Goal: Task Accomplishment & Management: Use online tool/utility

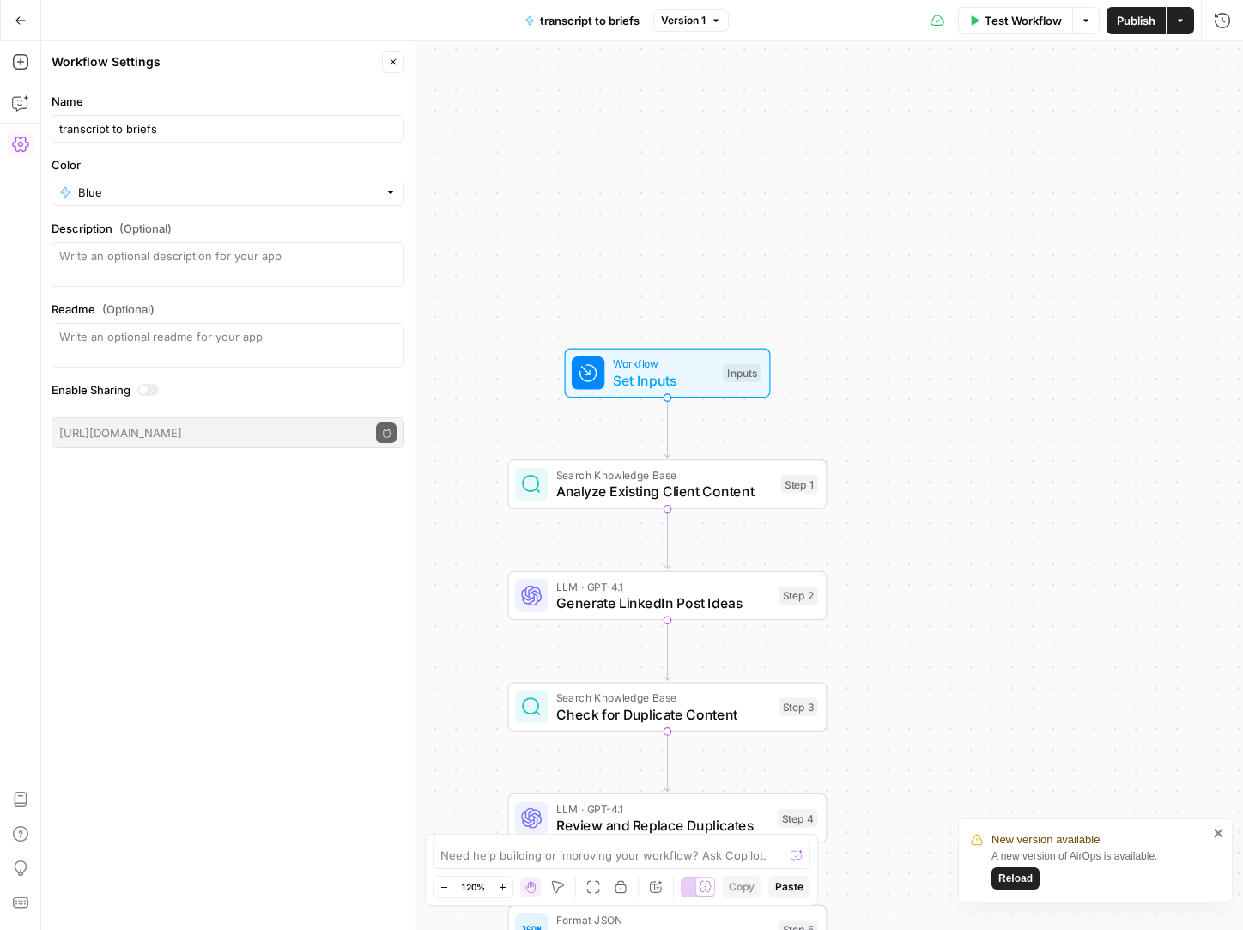
click at [1006, 38] on div "Test Workflow Options Publish Actions Run History" at bounding box center [986, 20] width 514 height 40
click at [1001, 22] on span "Test Workflow" at bounding box center [1023, 20] width 77 height 17
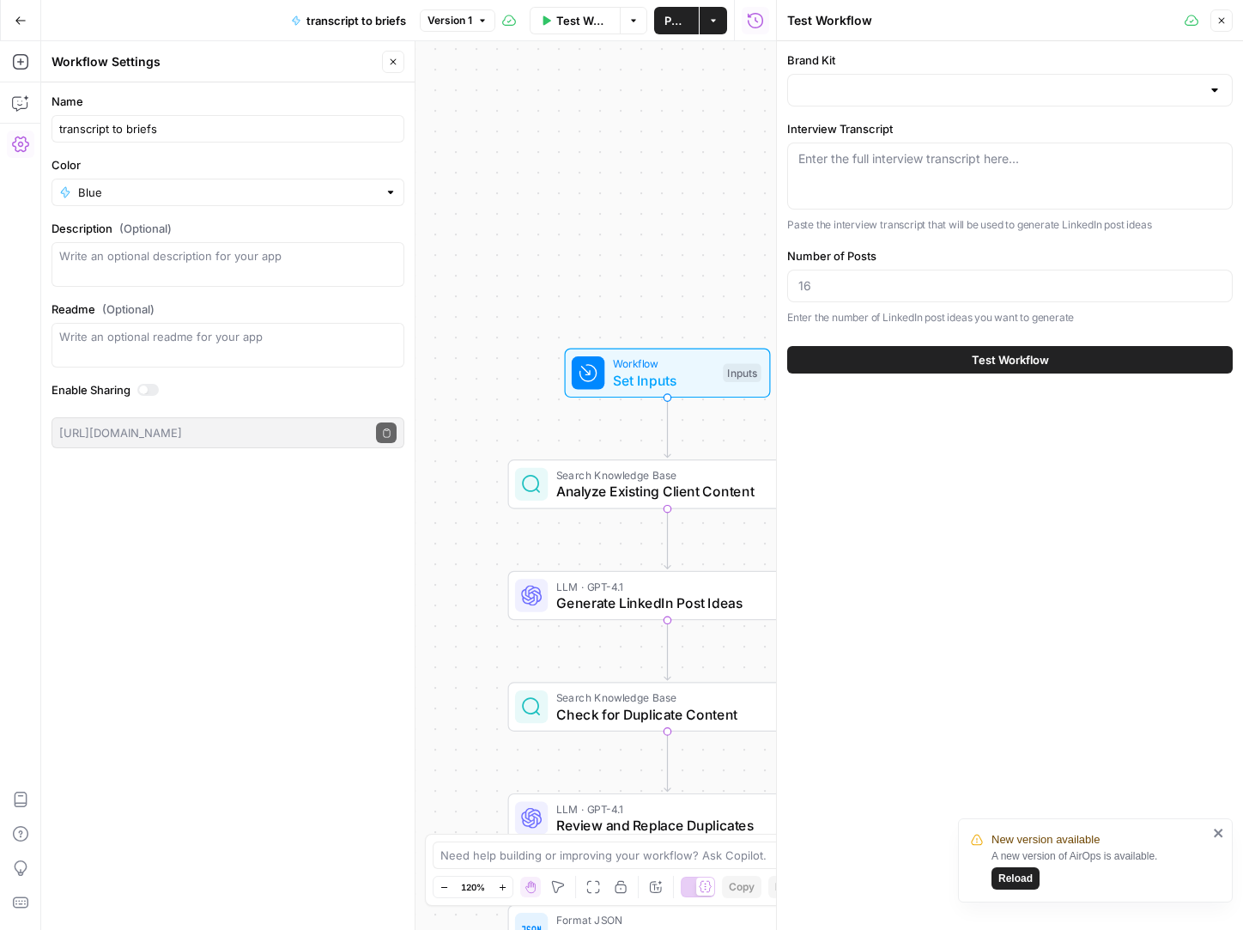
click at [886, 181] on div "Enter the full interview transcript here..." at bounding box center [1010, 176] width 446 height 67
paste textarea "[PERSON_NAME] (00:00.144) that I'm not an actual [PERSON_NAME]. I've seen what …"
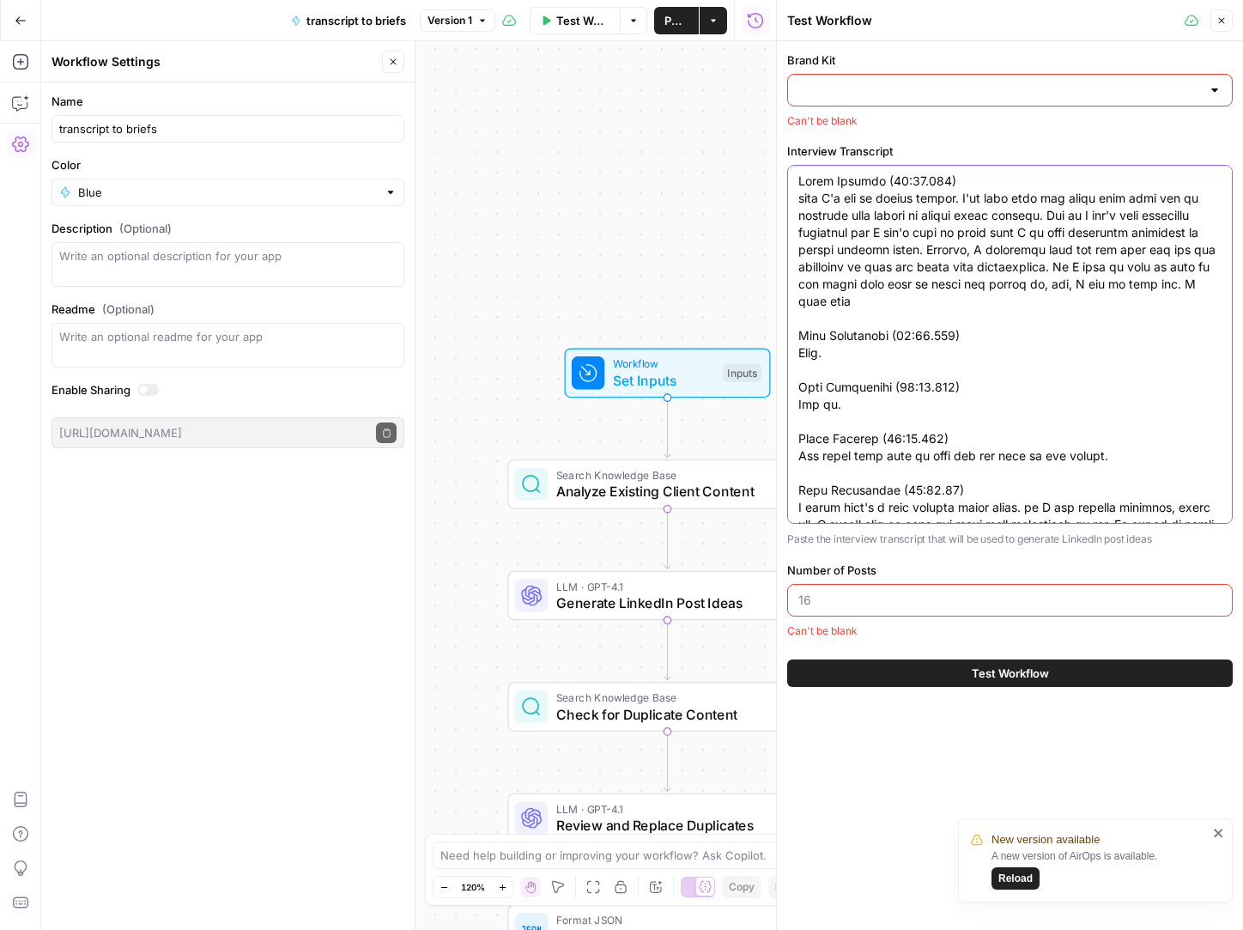
scroll to position [24398, 0]
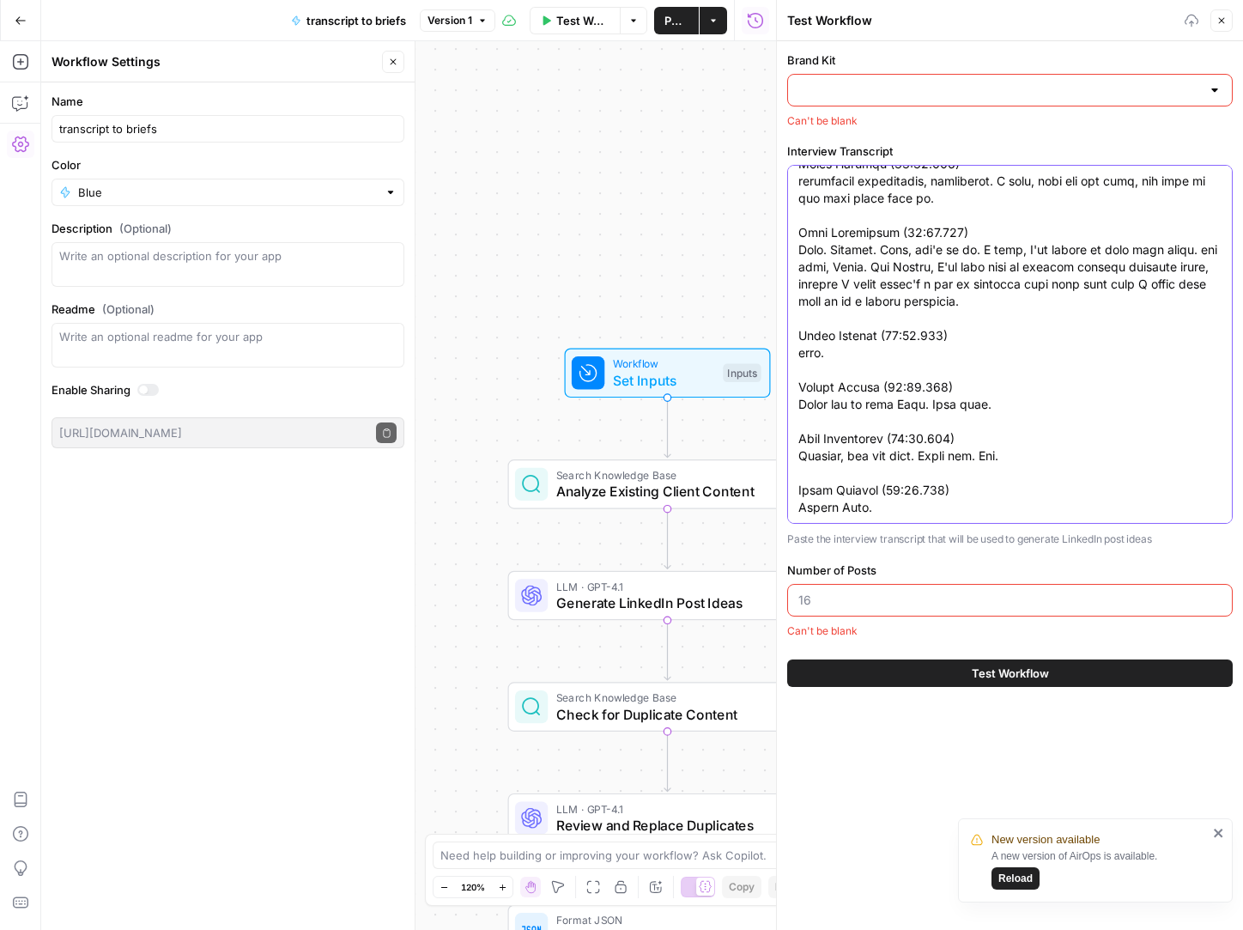
type textarea "[PERSON_NAME] (00:00.144) that I'm not an actual [PERSON_NAME]. I've seen what …"
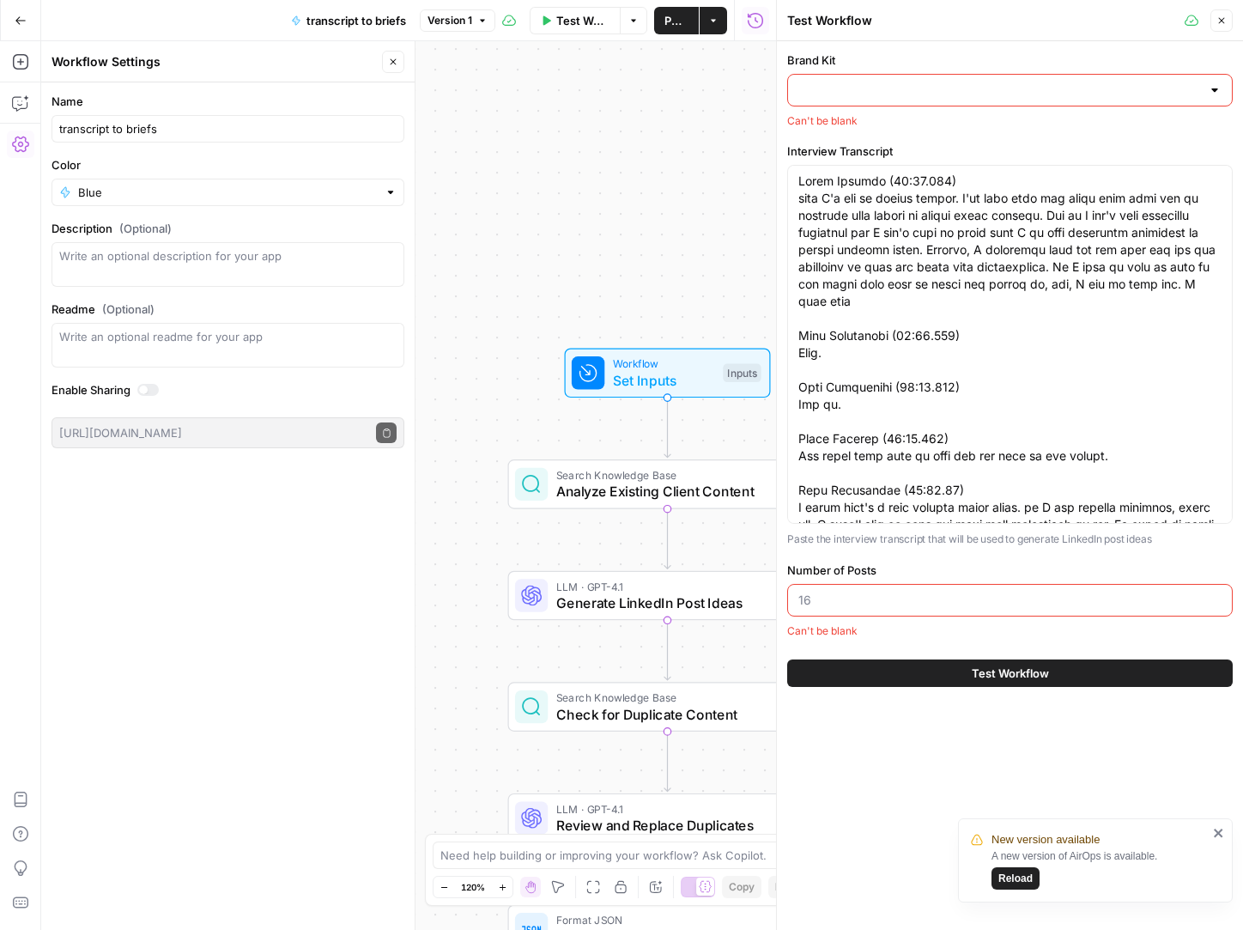
click at [901, 88] on input "Brand Kit" at bounding box center [999, 90] width 403 height 17
click at [865, 147] on div "ID: 12812" at bounding box center [1010, 149] width 416 height 15
type input "Rev Leasing"
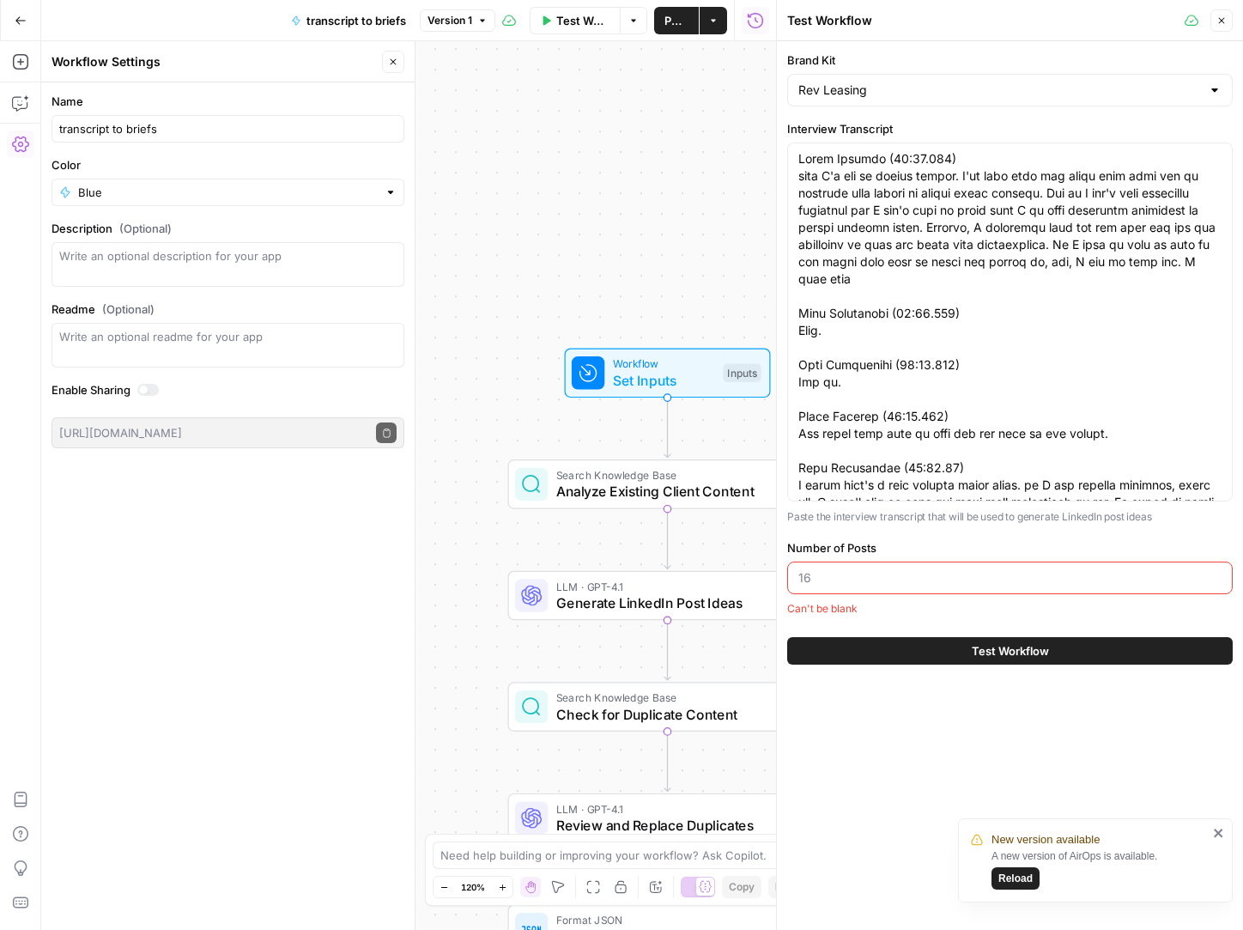
click at [873, 569] on input "Number of Posts" at bounding box center [1009, 577] width 423 height 17
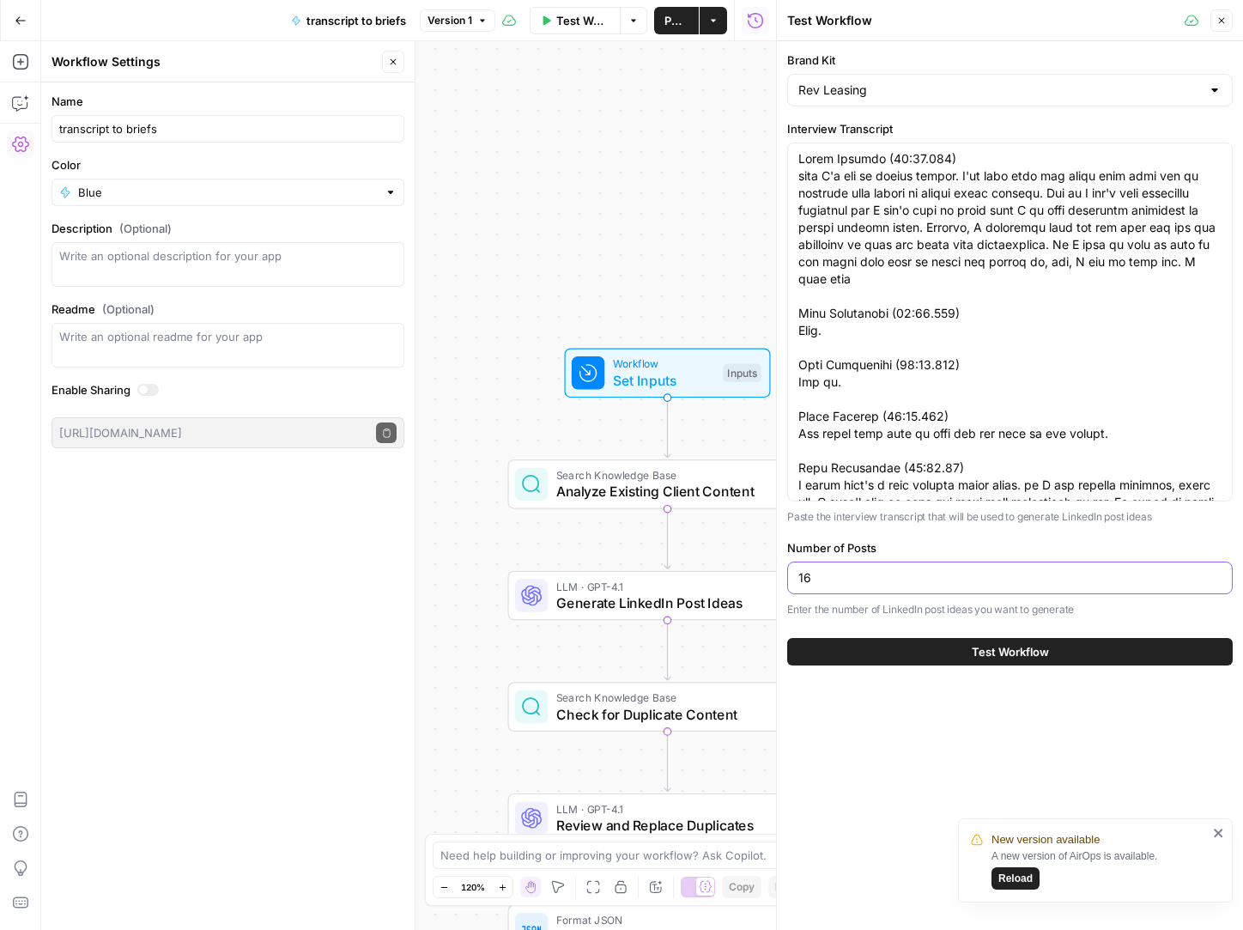
type input "16"
click at [852, 653] on button "Test Workflow" at bounding box center [1010, 651] width 446 height 27
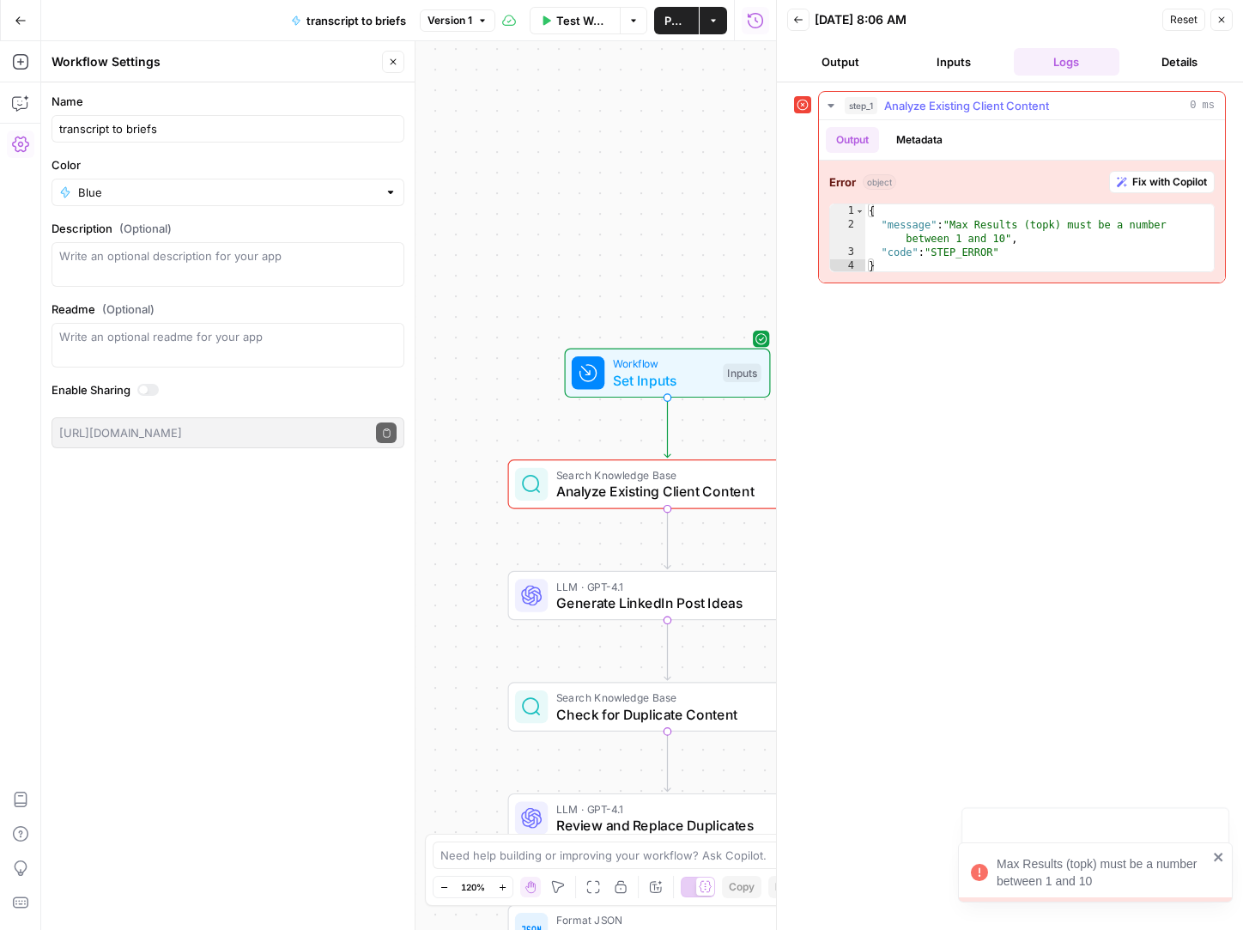
click at [1181, 182] on span "Fix with Copilot" at bounding box center [1169, 181] width 75 height 15
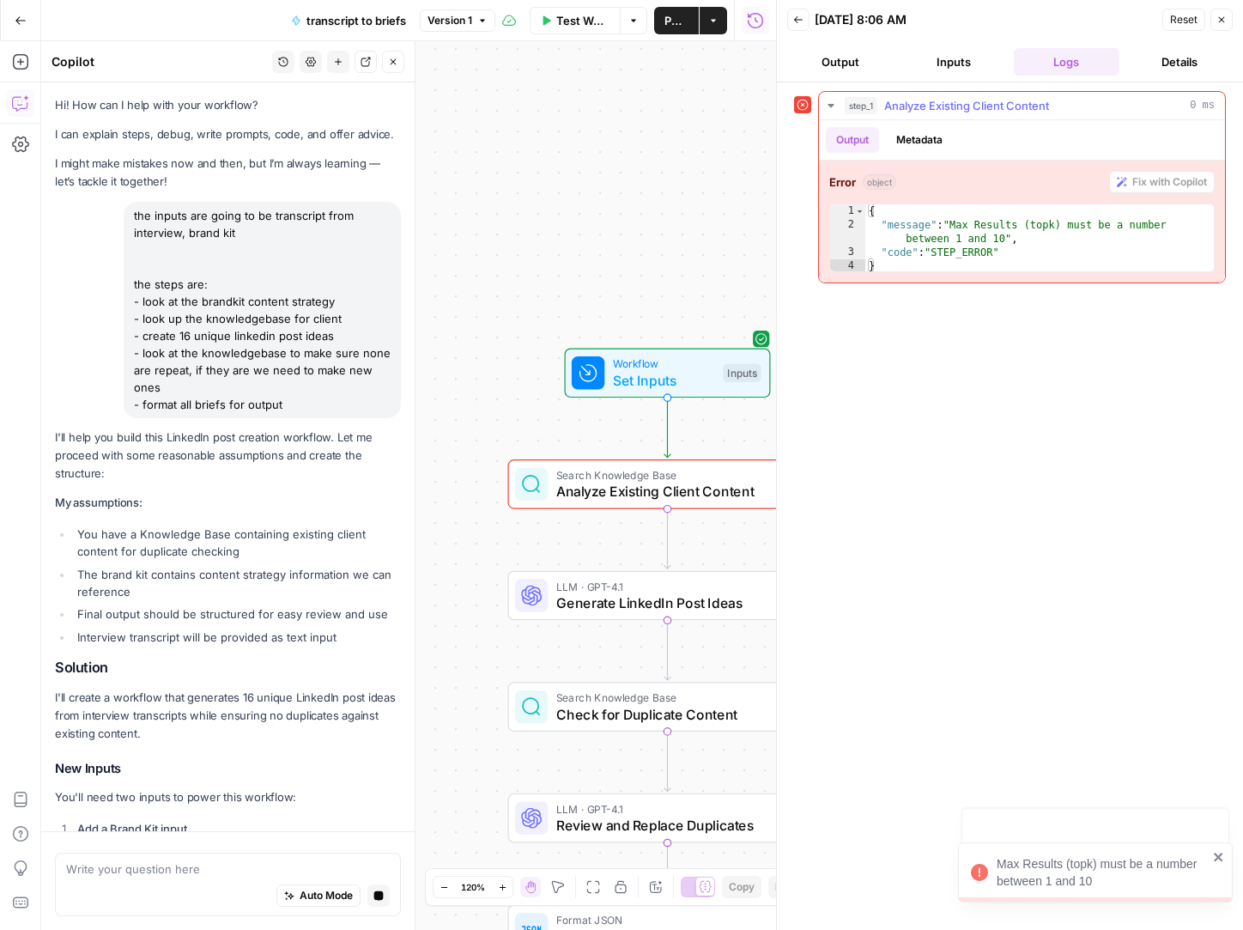
scroll to position [1629, 0]
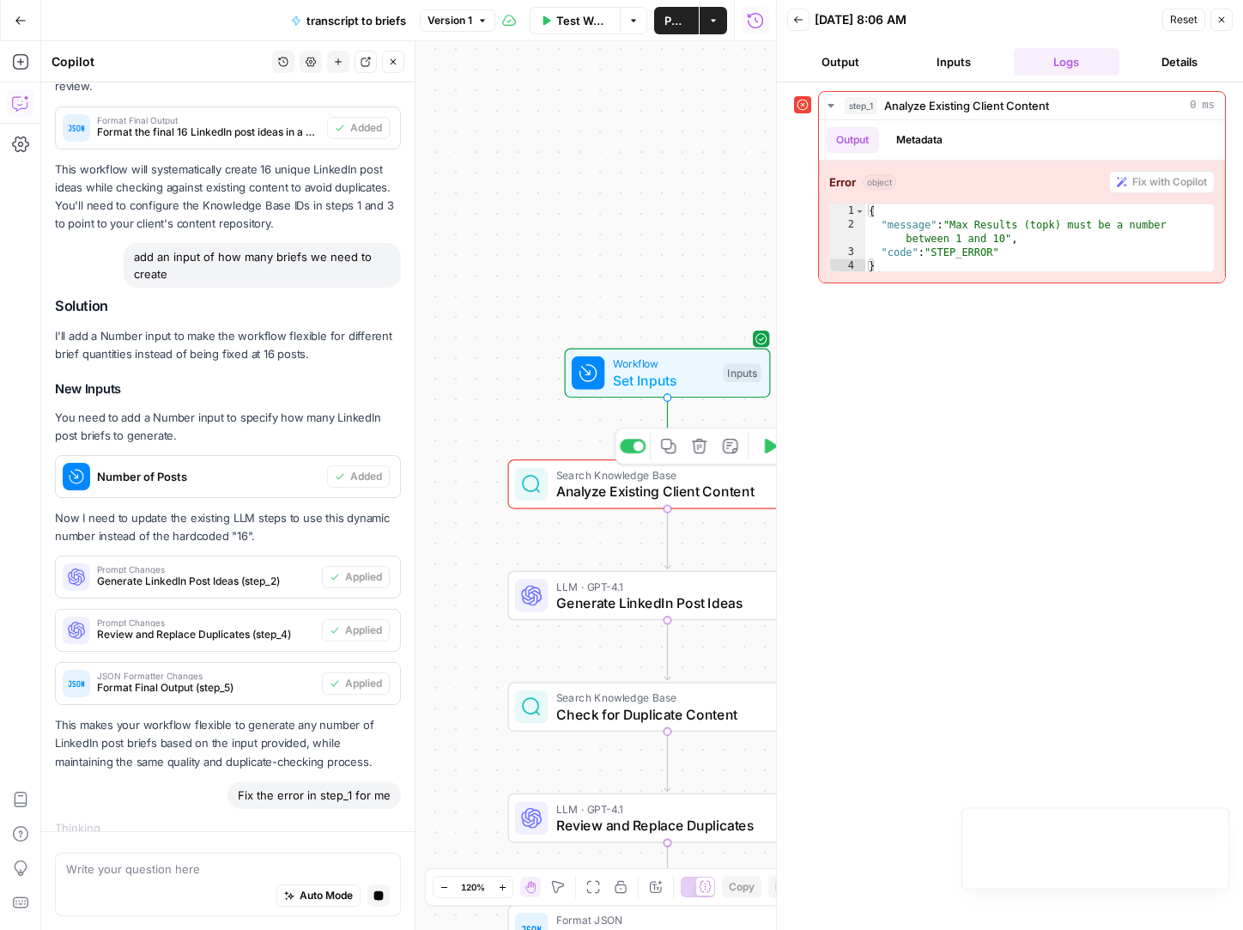
click at [669, 489] on span "Analyze Existing Client Content" at bounding box center [664, 491] width 216 height 21
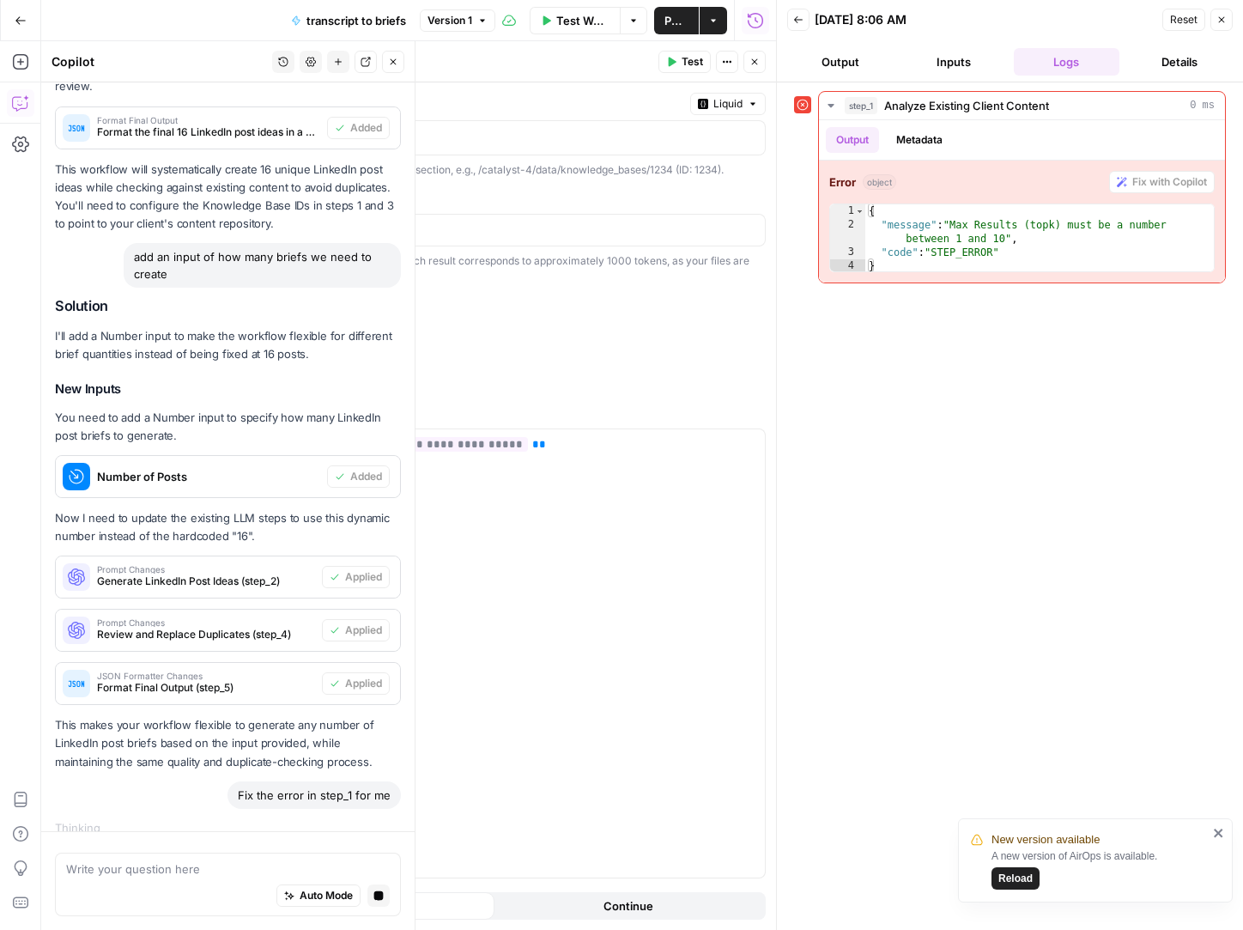
click at [751, 62] on icon "button" at bounding box center [754, 62] width 10 height 10
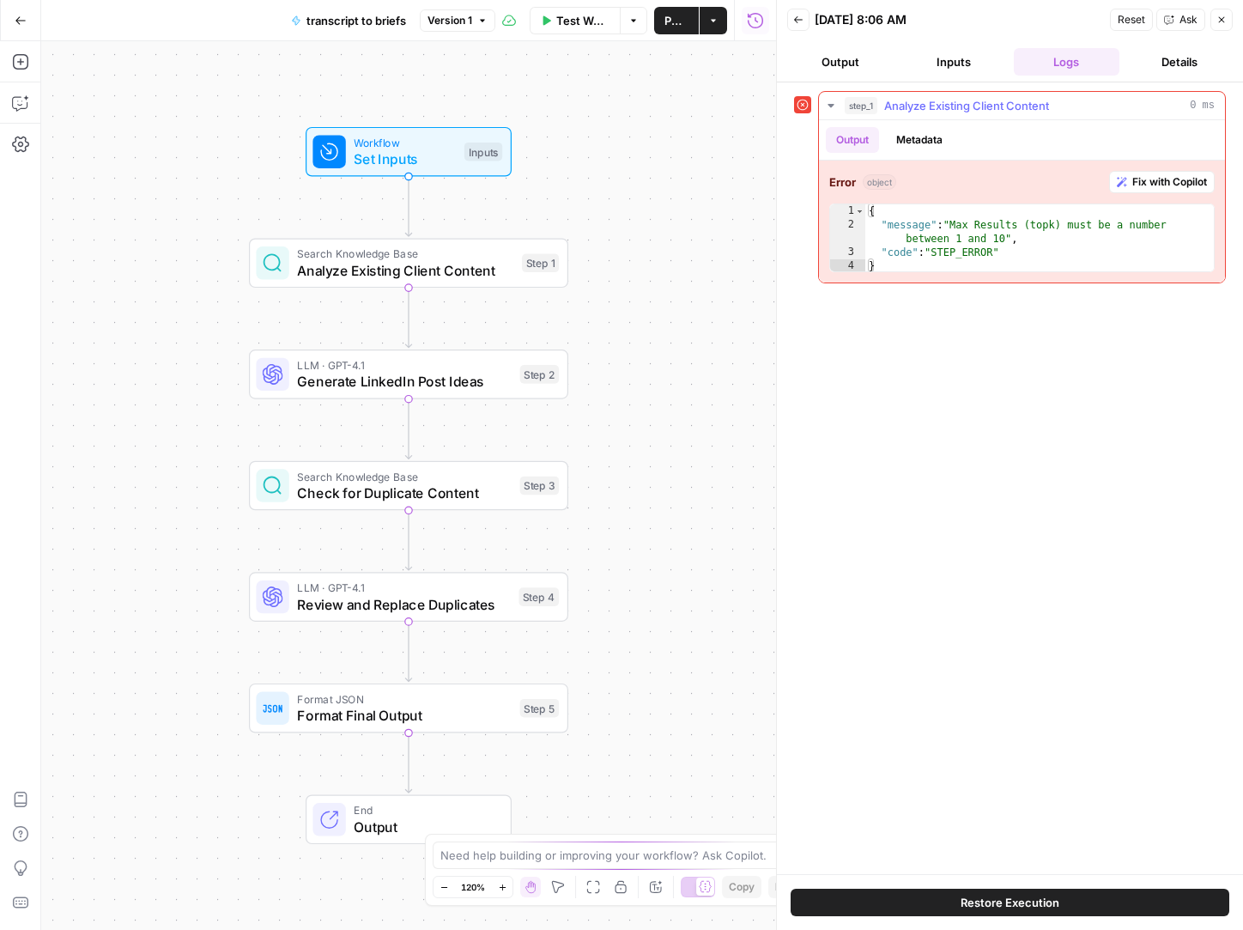
click at [1135, 191] on button "Fix with Copilot" at bounding box center [1162, 182] width 106 height 22
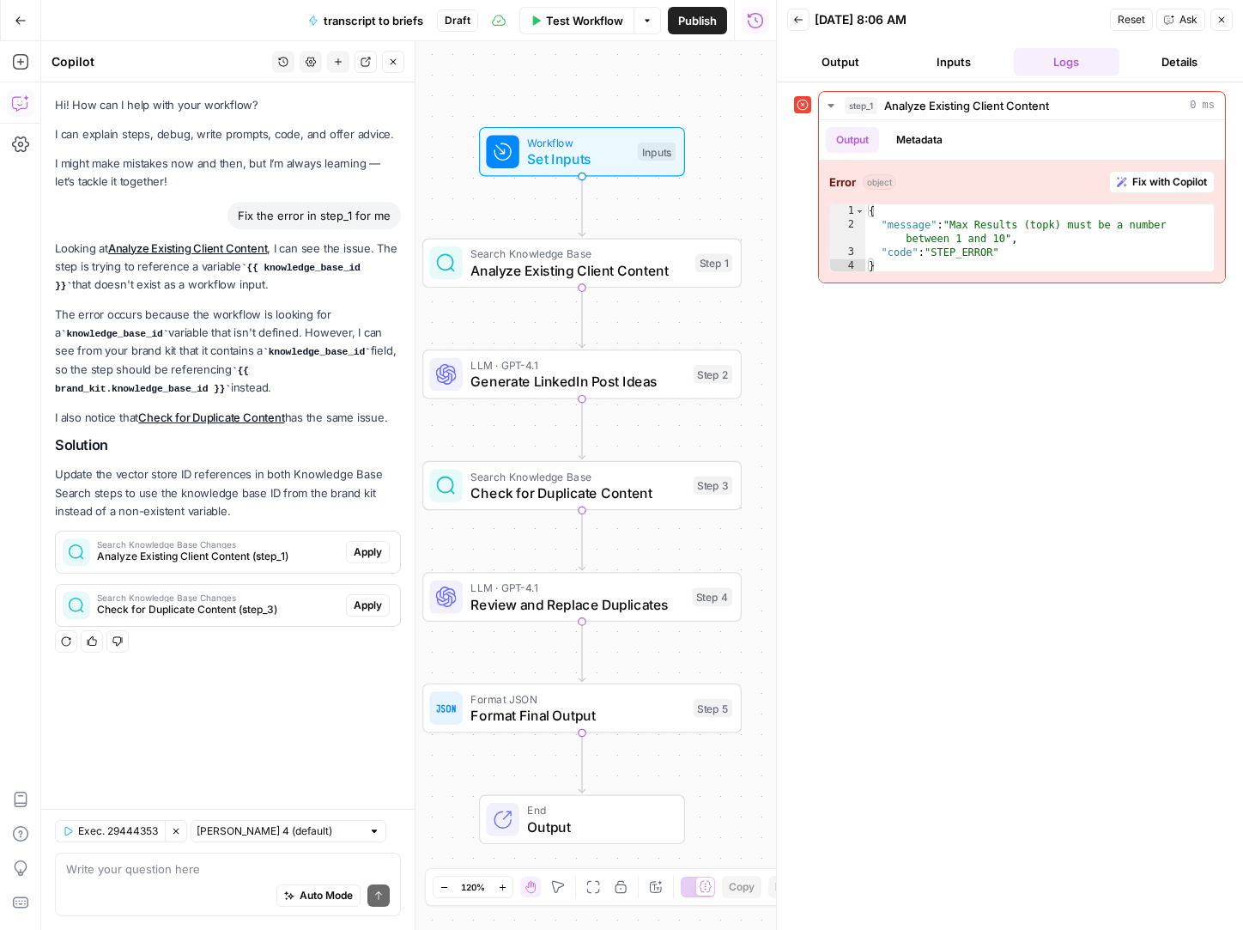
click at [464, 761] on div "Workflow Set Inputs Inputs Search Knowledge Base Analyze Existing Client Conten…" at bounding box center [408, 485] width 735 height 889
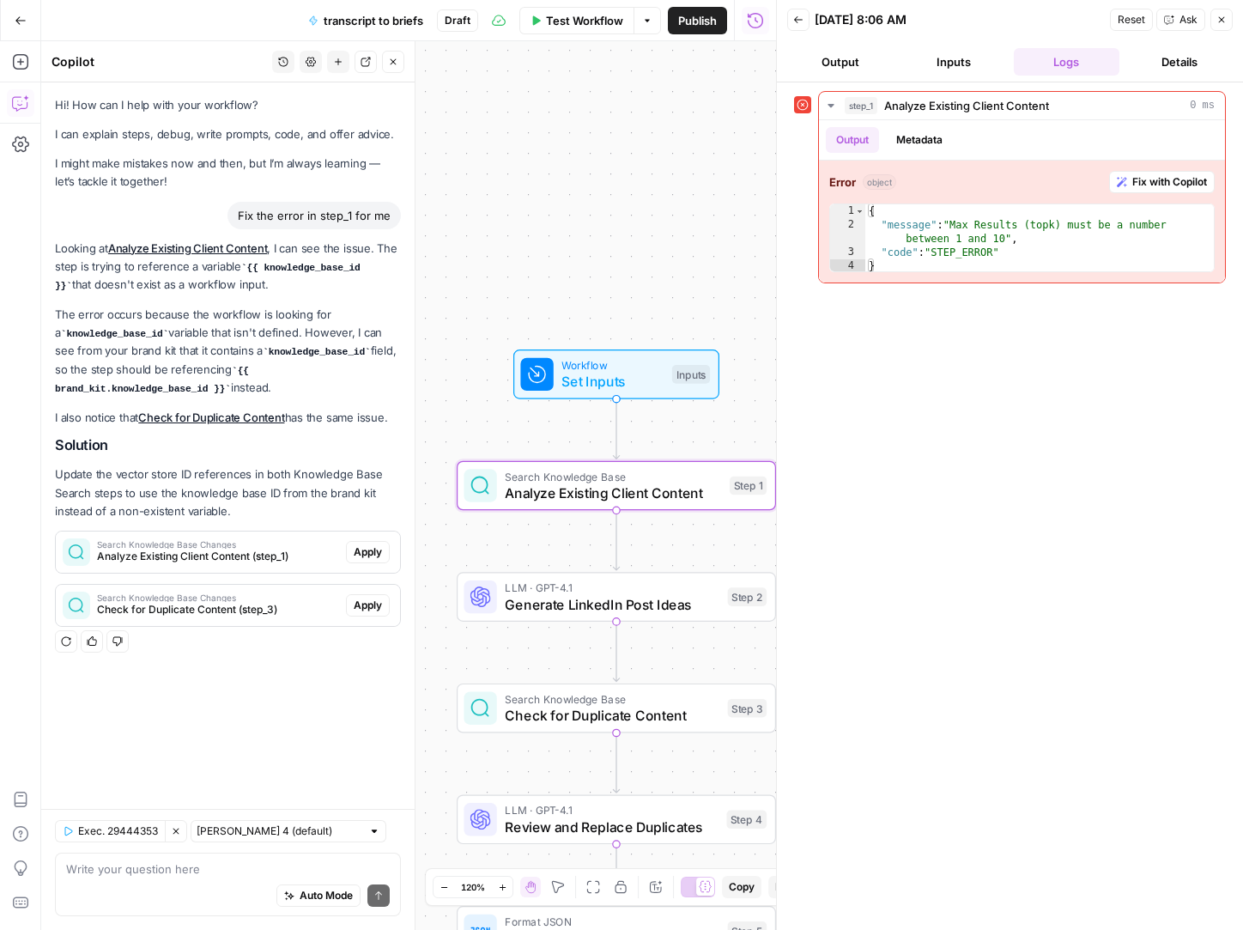
click at [361, 549] on span "Apply" at bounding box center [368, 551] width 28 height 15
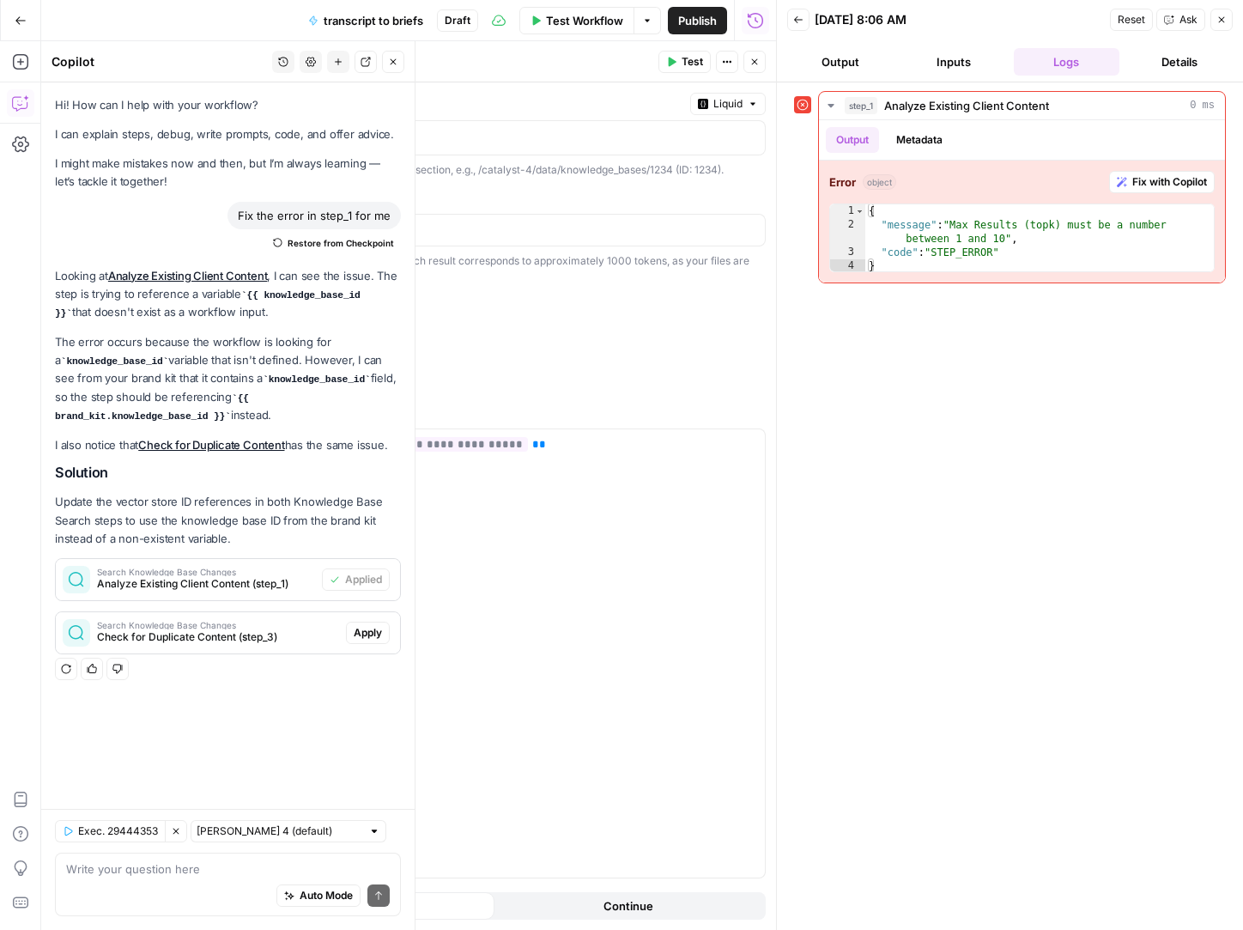
click at [614, 12] on span "Test Workflow" at bounding box center [584, 20] width 77 height 17
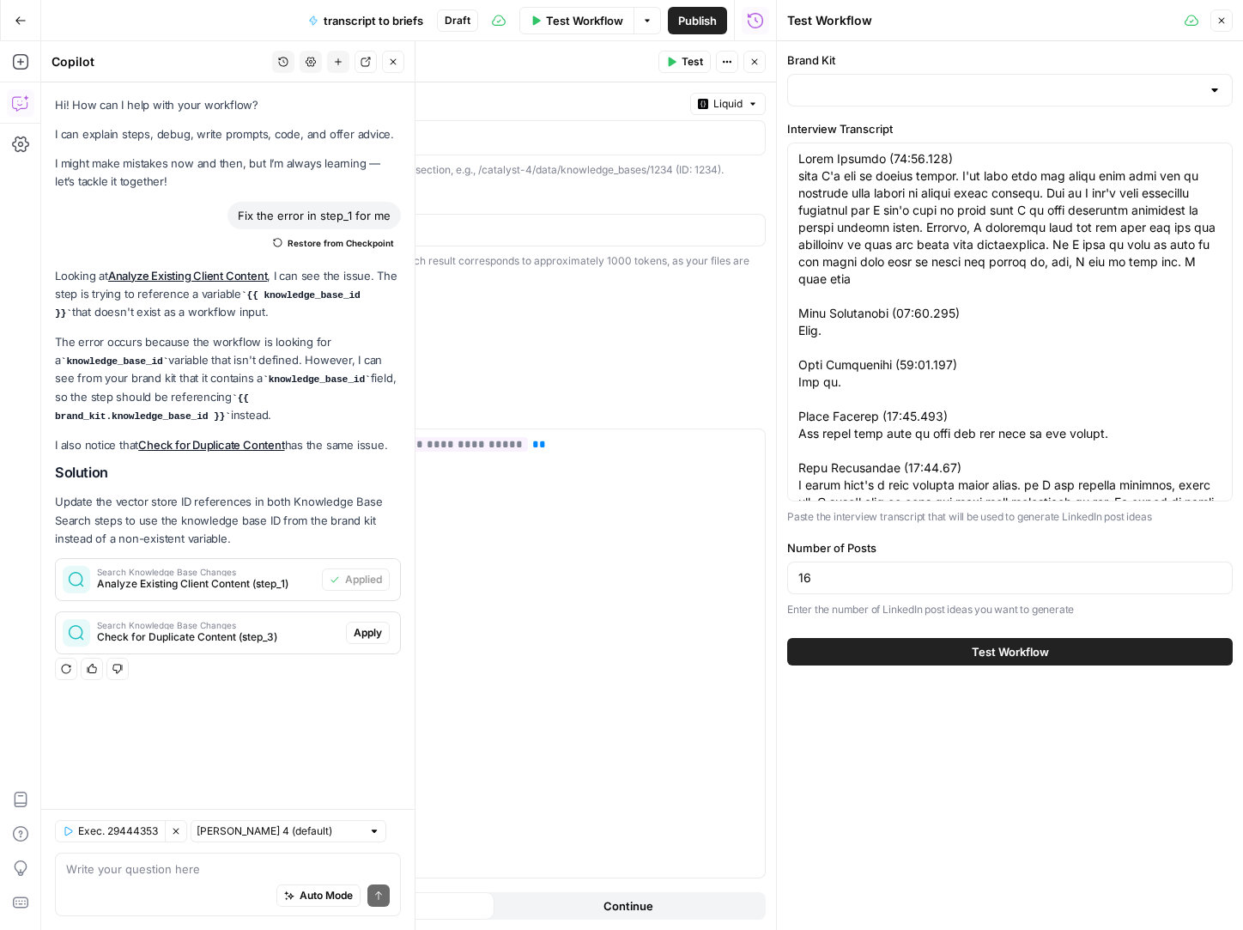
type input "Rev Leasing"
click at [1062, 666] on div "Test Workflow" at bounding box center [1010, 652] width 446 height 48
click at [1041, 648] on span "Test Workflow" at bounding box center [1010, 651] width 77 height 17
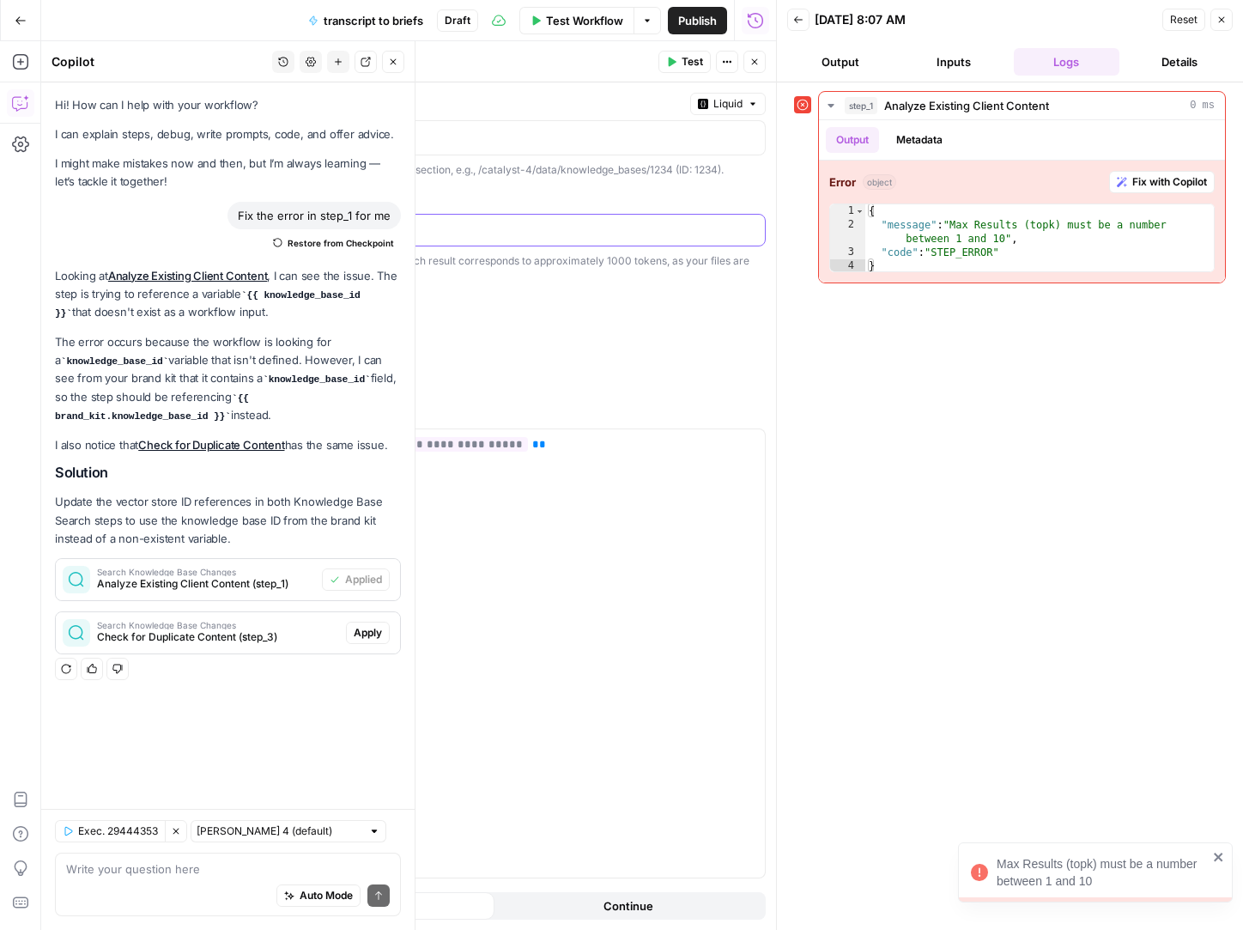
drag, startPoint x: 173, startPoint y: 227, endPoint x: 93, endPoint y: 227, distance: 79.8
click at [93, 227] on div "**********" at bounding box center [432, 485] width 687 height 889
type input "10"
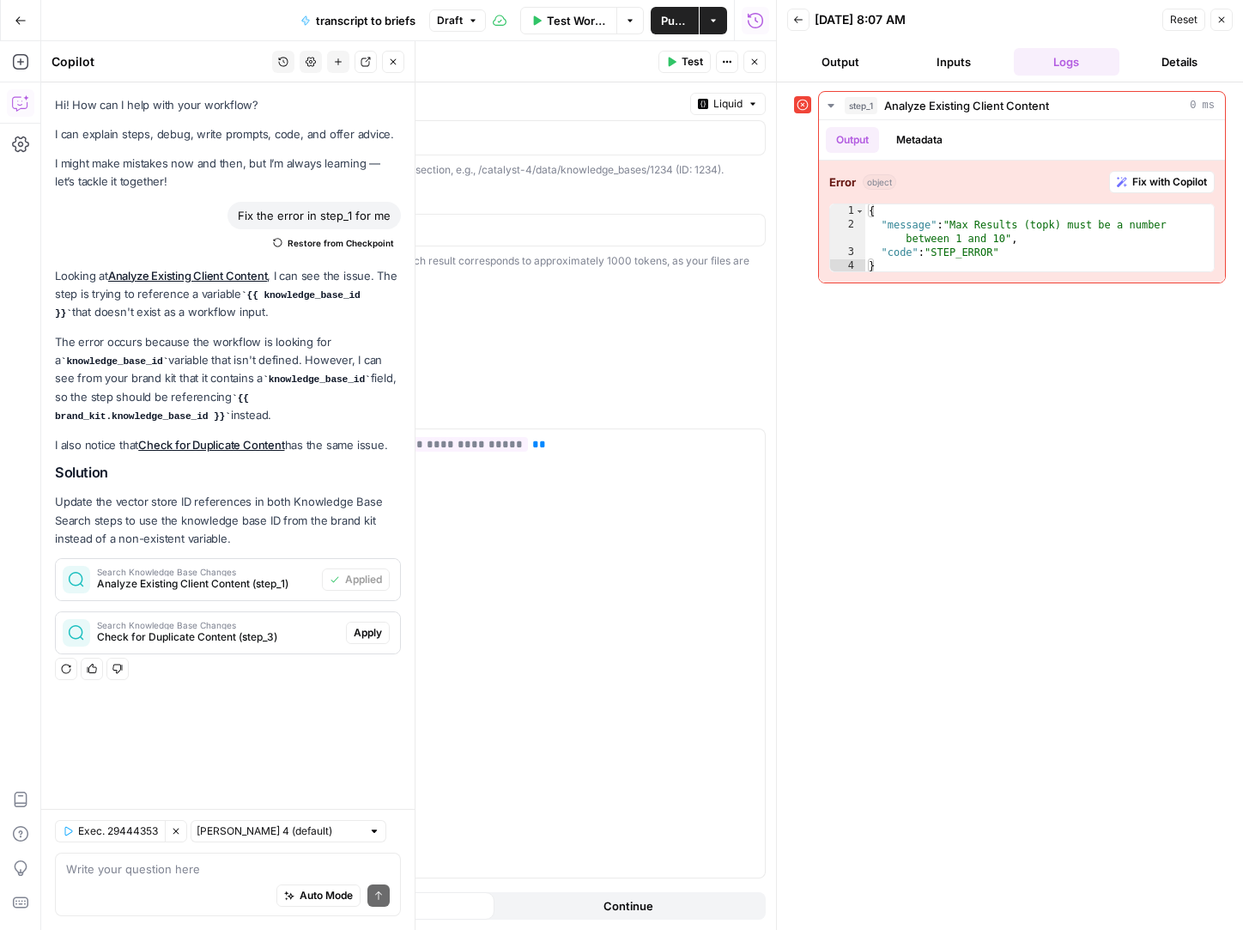
click at [582, 18] on span "Test Workflow" at bounding box center [576, 20] width 59 height 17
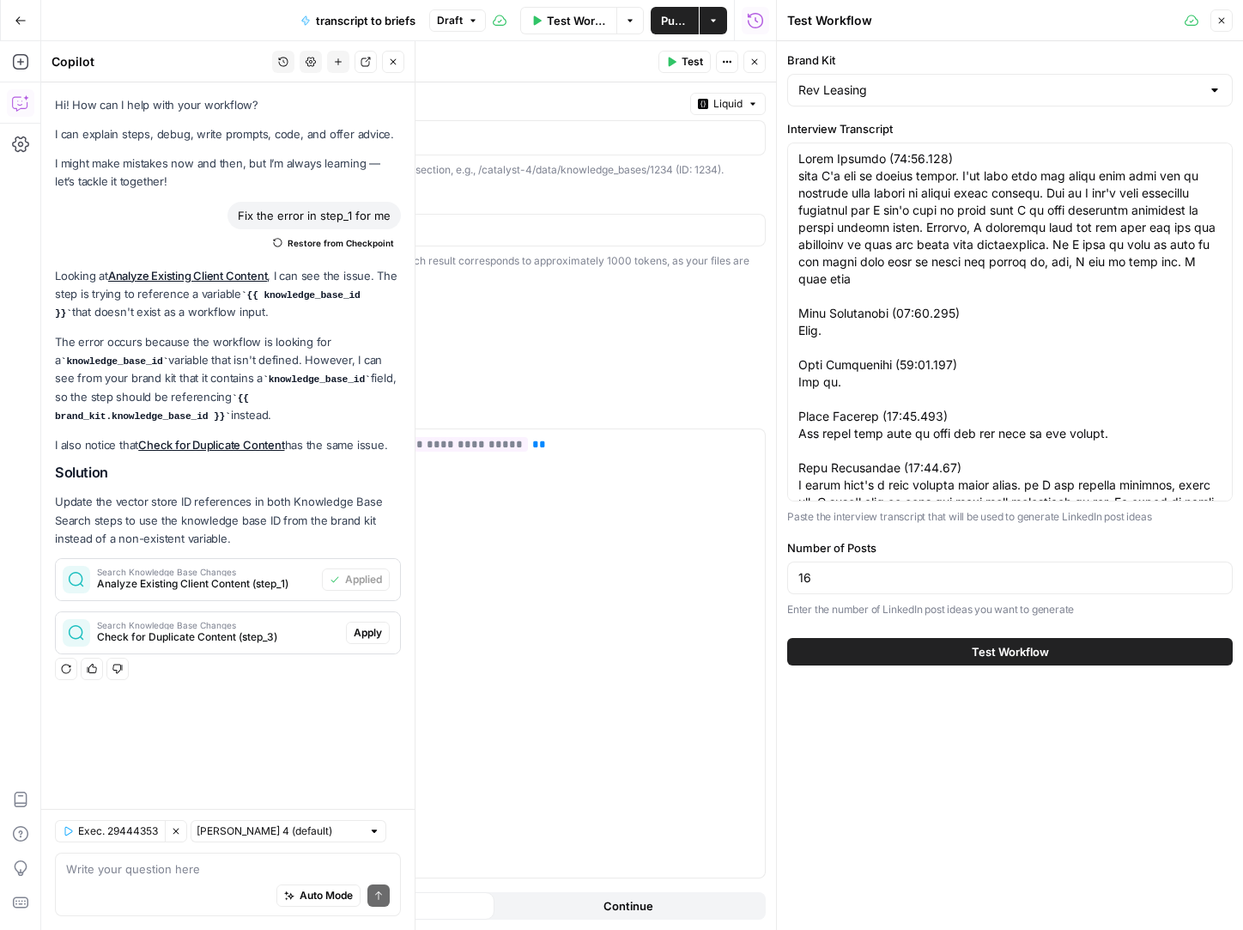
click at [848, 651] on button "Test Workflow" at bounding box center [1010, 651] width 446 height 27
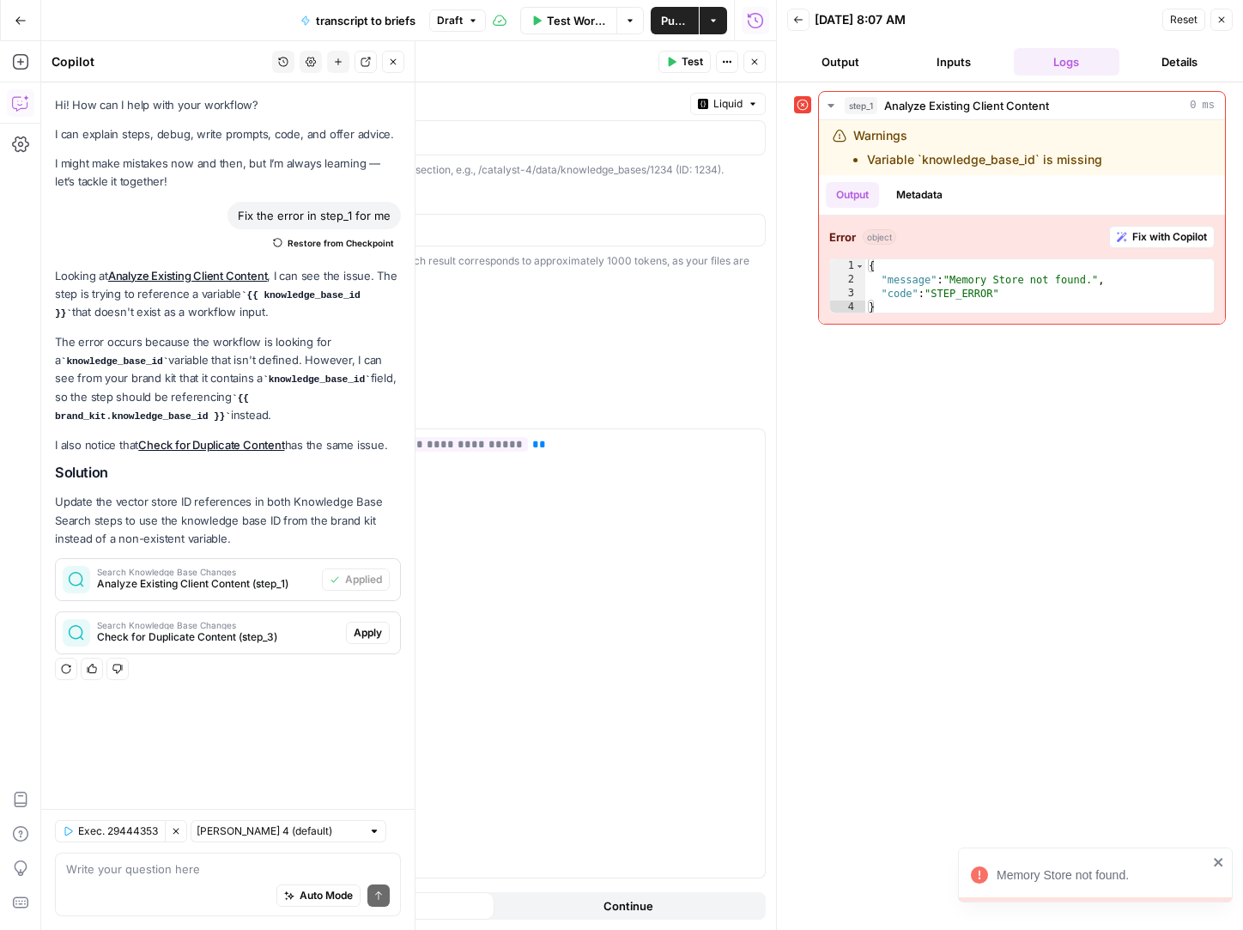
click at [901, 743] on div "step_1 Analyze Existing Client Content 0 ms Warnings Variable `knowledge_base_i…" at bounding box center [1010, 506] width 432 height 830
click at [1089, 695] on div "step_1 Analyze Existing Client Content 0 ms Warnings Variable `knowledge_base_i…" at bounding box center [1010, 506] width 432 height 830
click at [630, 906] on span "Continue" at bounding box center [629, 905] width 50 height 17
click at [567, 12] on span "Test Workflow" at bounding box center [576, 20] width 59 height 17
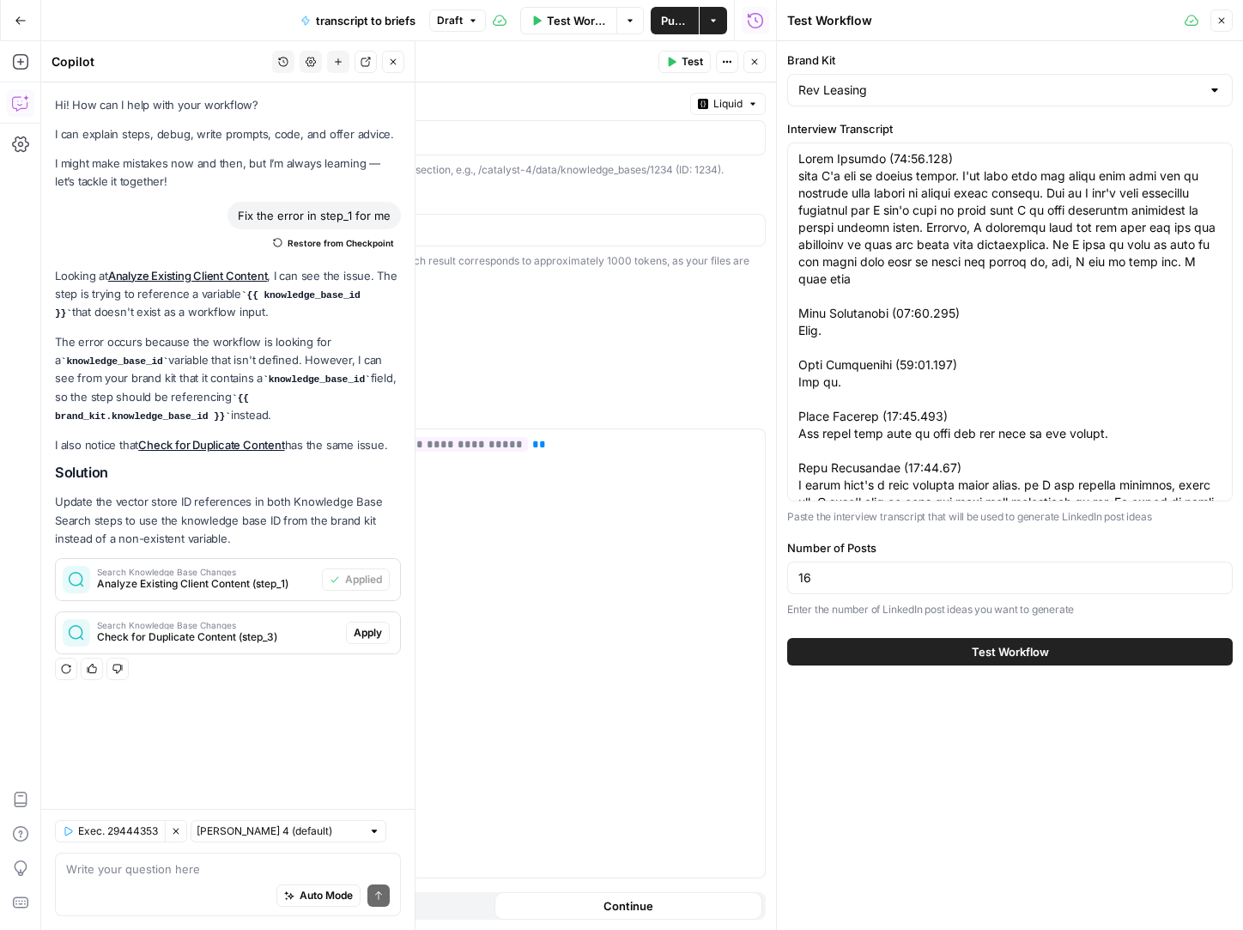
click at [853, 651] on button "Test Workflow" at bounding box center [1010, 651] width 446 height 27
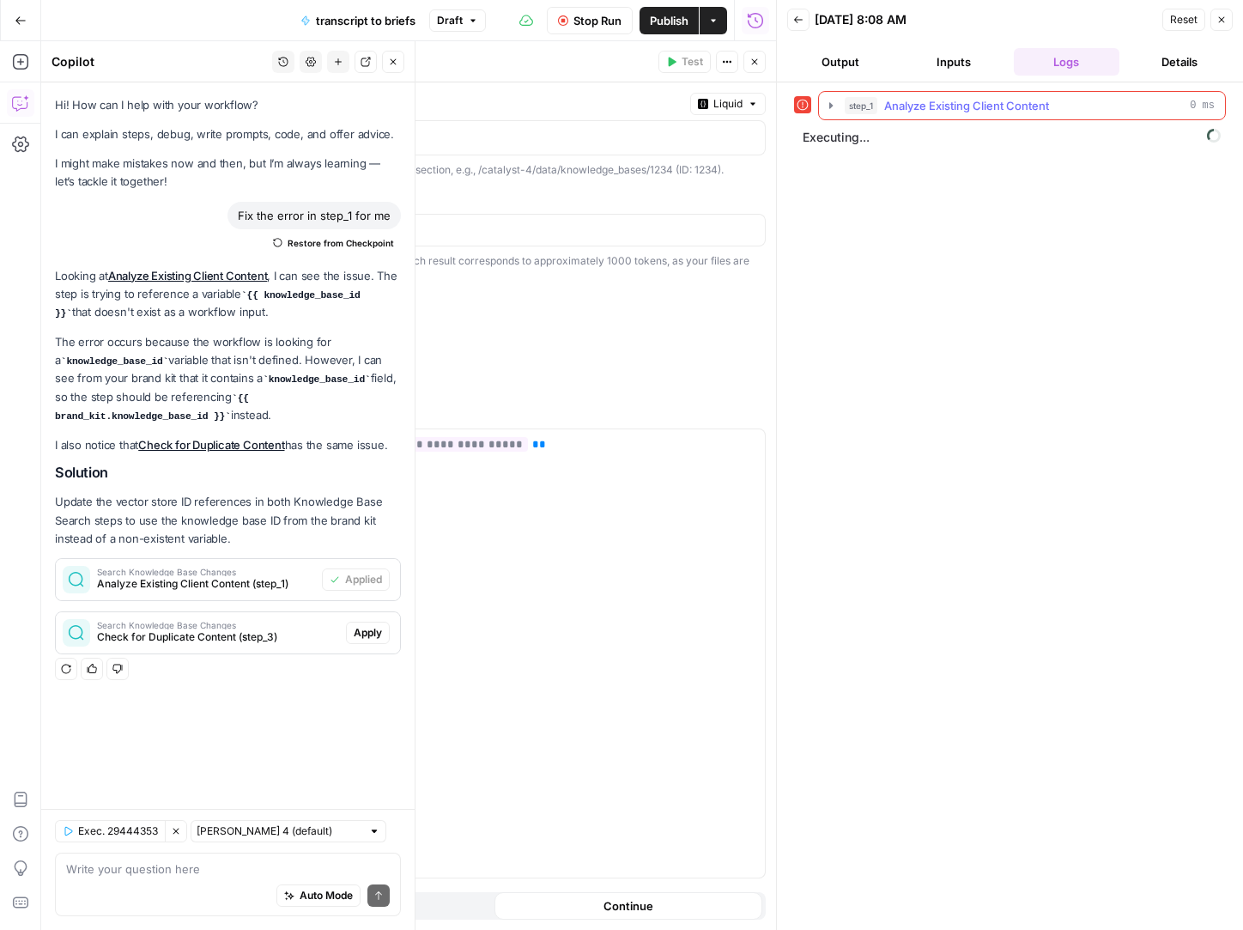
click at [824, 101] on icon "button" at bounding box center [831, 106] width 14 height 14
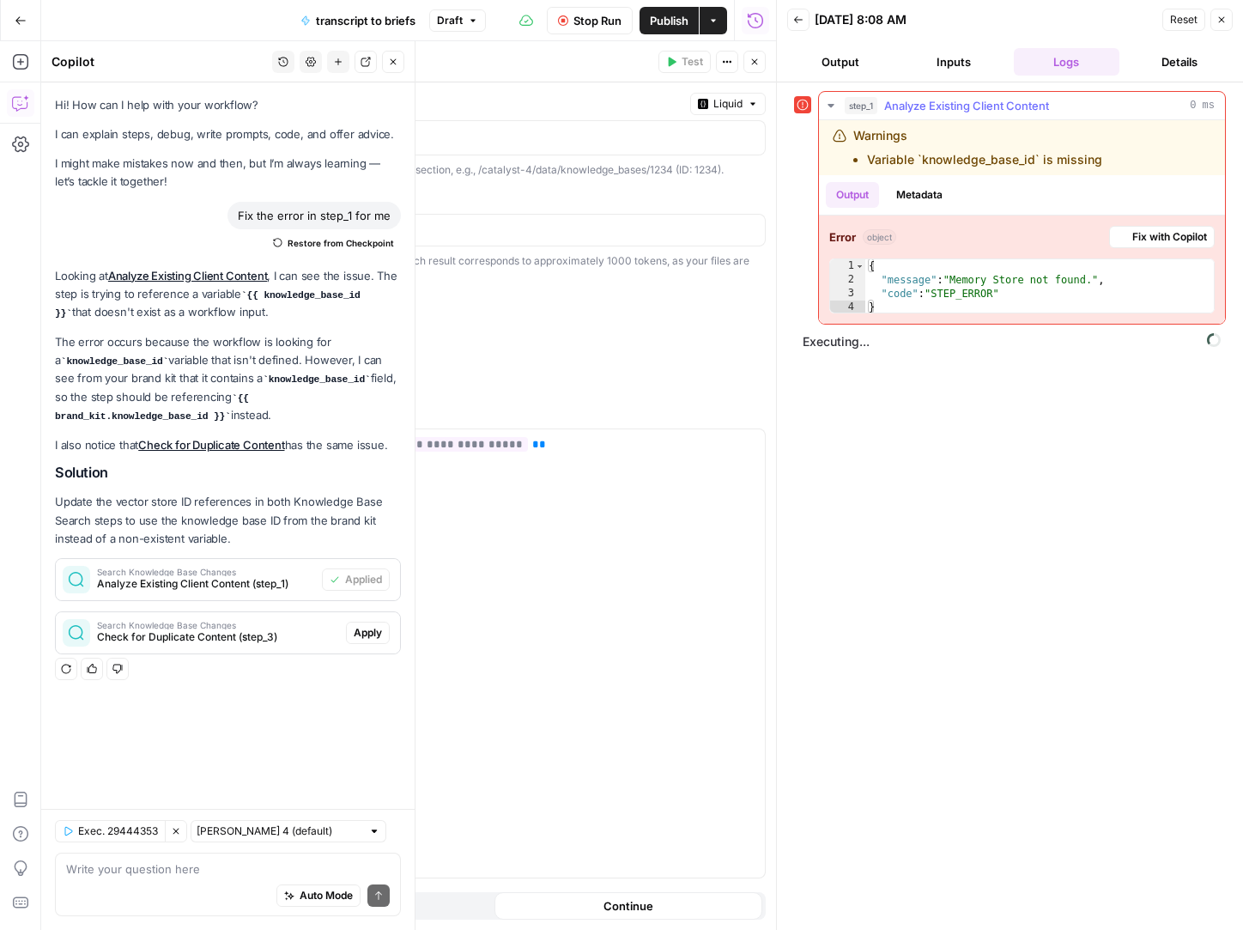
click at [824, 101] on icon "button" at bounding box center [831, 106] width 14 height 14
